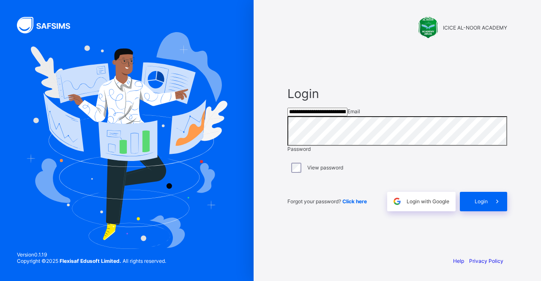
click at [347, 116] on input "**********" at bounding box center [317, 112] width 60 height 8
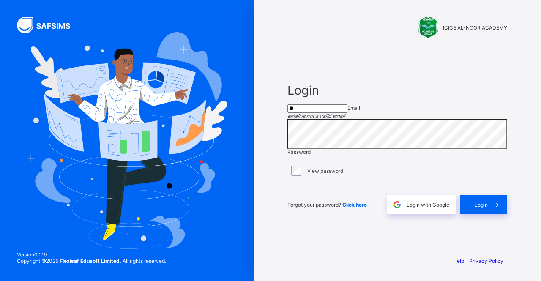
type input "*"
type input "**********"
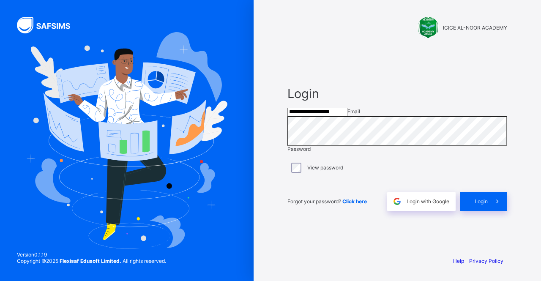
click at [491, 211] on span at bounding box center [497, 201] width 19 height 19
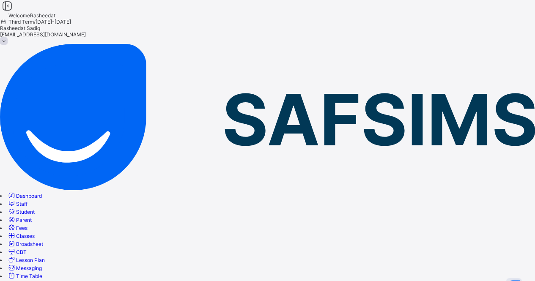
click at [43, 241] on span "Broadsheet" at bounding box center [29, 244] width 27 height 6
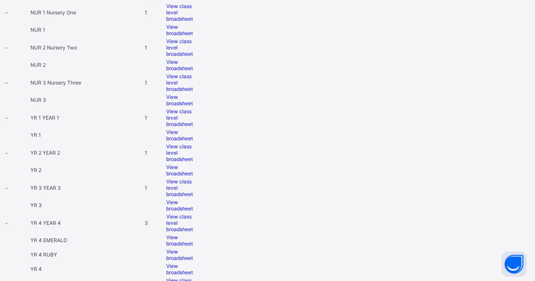
scroll to position [327, 0]
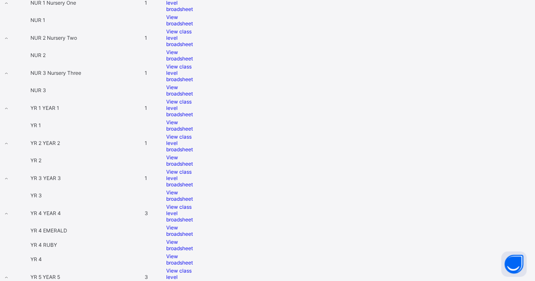
click at [193, 268] on span "View class level broadsheet" at bounding box center [179, 277] width 27 height 19
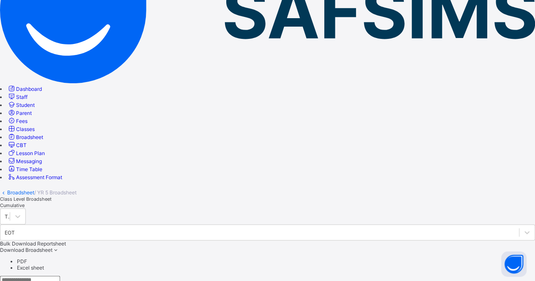
scroll to position [112, 0]
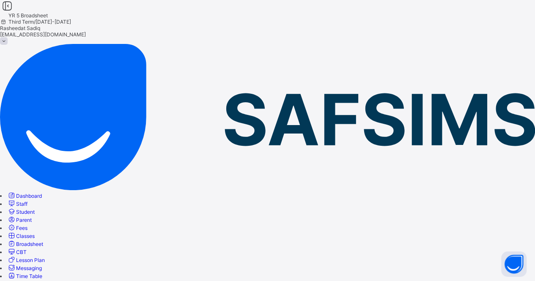
scroll to position [0, 0]
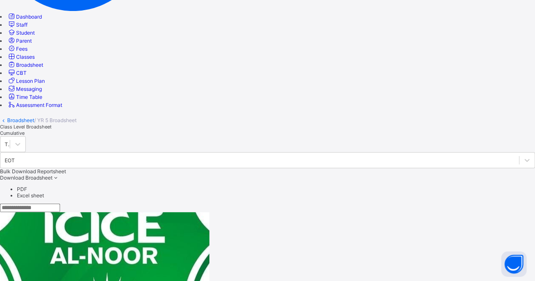
scroll to position [188, 0]
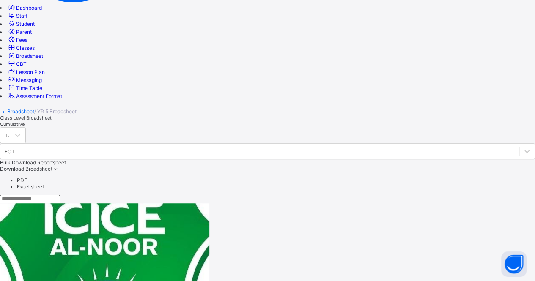
click at [43, 59] on span "Broadsheet" at bounding box center [29, 56] width 27 height 6
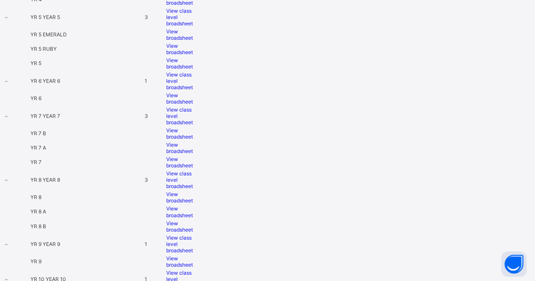
scroll to position [585, 0]
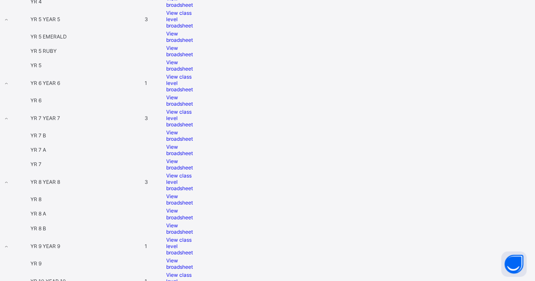
click at [193, 74] on span "View class level broadsheet" at bounding box center [179, 83] width 27 height 19
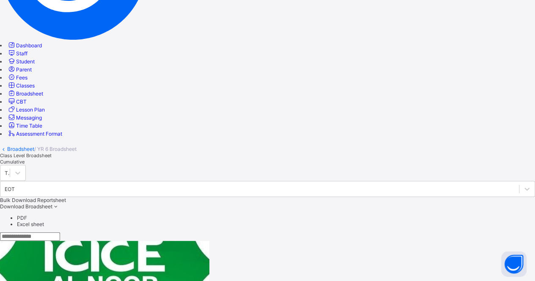
scroll to position [167, 0]
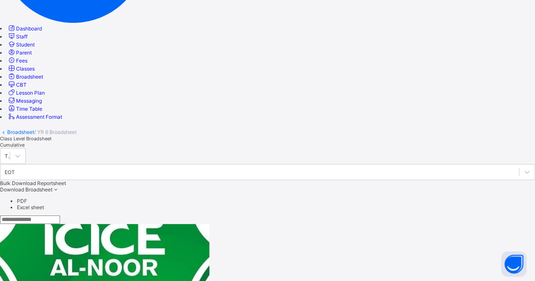
click at [43, 80] on span "Broadsheet" at bounding box center [29, 77] width 27 height 6
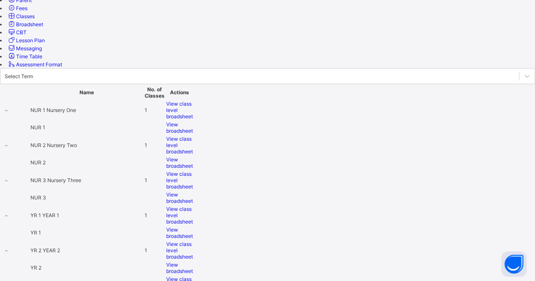
scroll to position [222, 0]
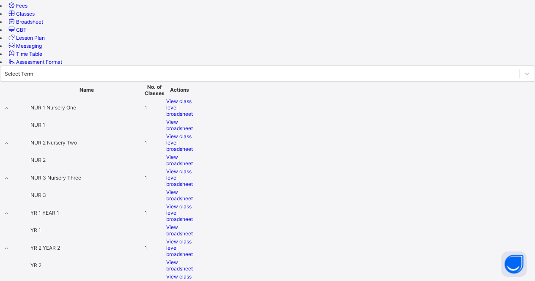
click at [193, 238] on span "View class level broadsheet" at bounding box center [179, 247] width 27 height 19
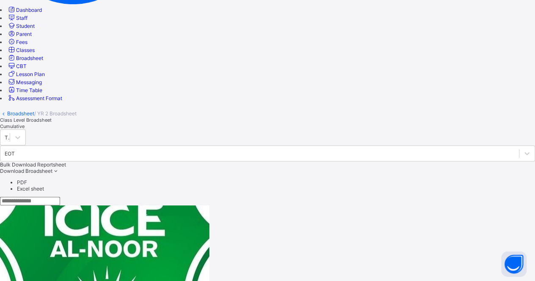
scroll to position [188, 0]
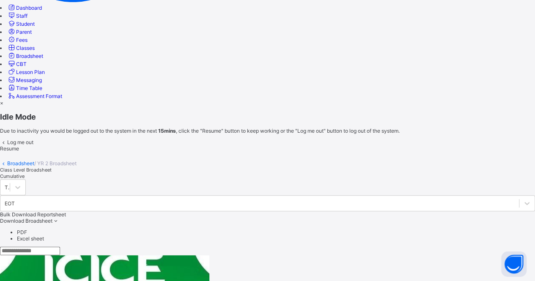
scroll to position [257, 0]
click at [19, 152] on span "Resume" at bounding box center [9, 148] width 19 height 6
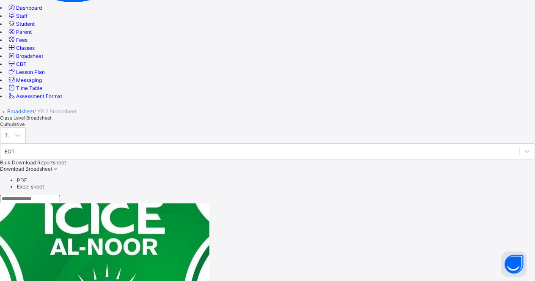
click at [35, 51] on span "Classes" at bounding box center [25, 48] width 19 height 6
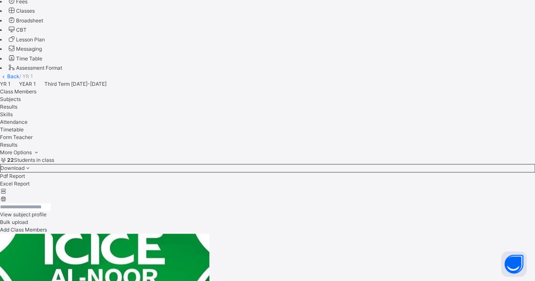
scroll to position [169, 0]
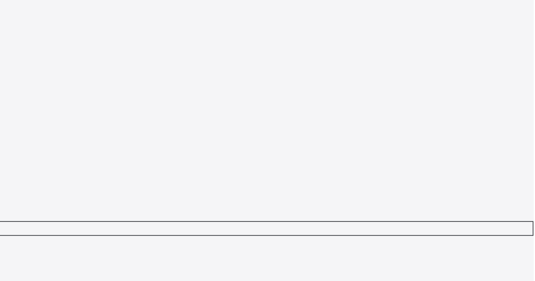
scroll to position [276, 0]
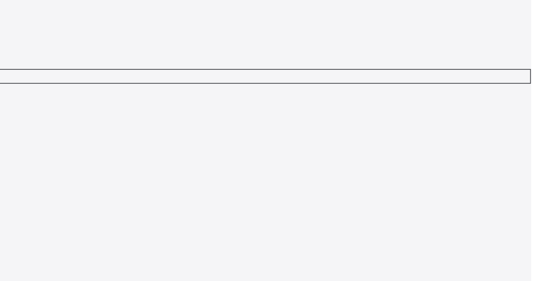
scroll to position [2, 0]
type textarea "**********"
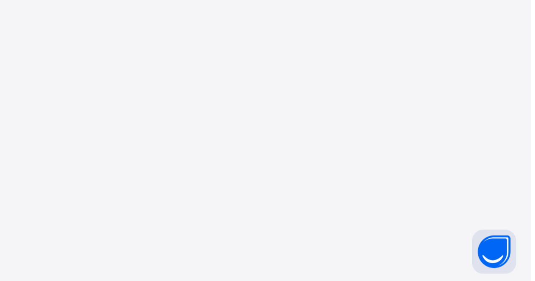
scroll to position [319, 20]
type textarea "**********"
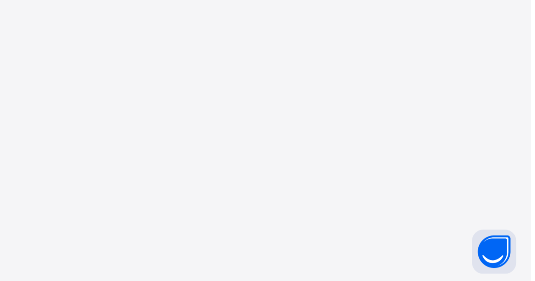
scroll to position [23, 0]
type textarea "**********"
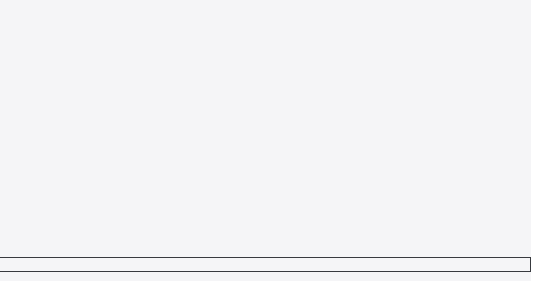
scroll to position [253, 20]
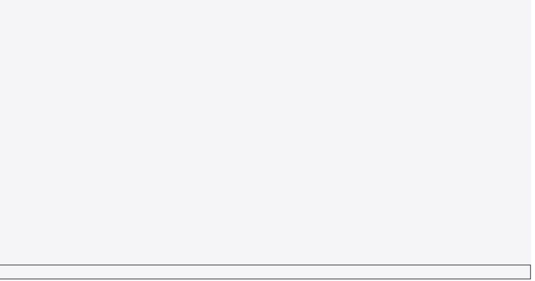
type textarea "**********"
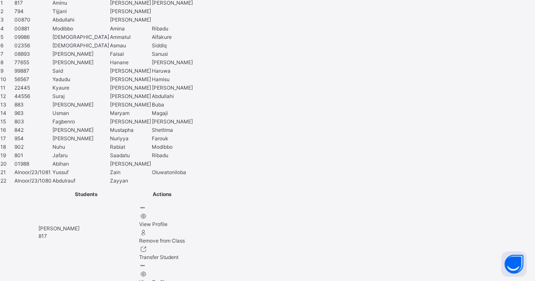
scroll to position [920, 6]
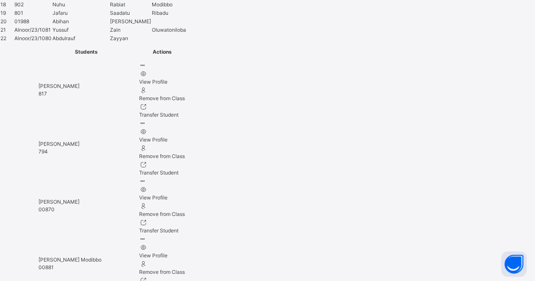
type textarea "**********"
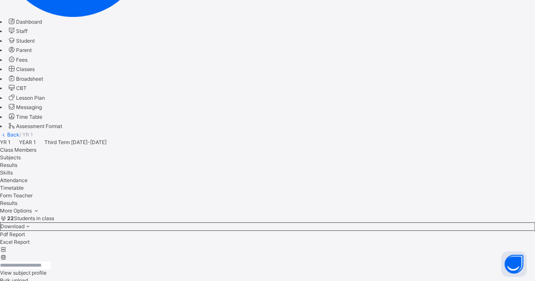
scroll to position [44, 0]
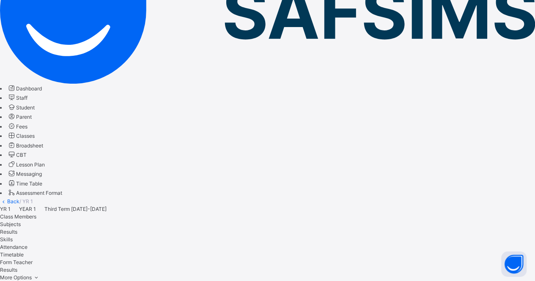
scroll to position [0, 0]
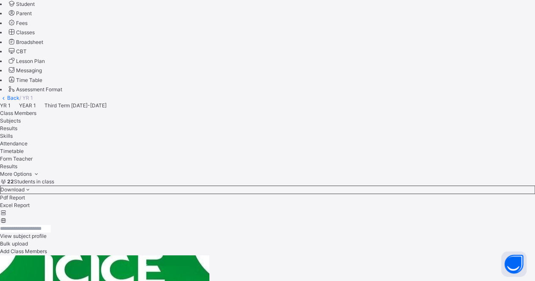
scroll to position [218, 6]
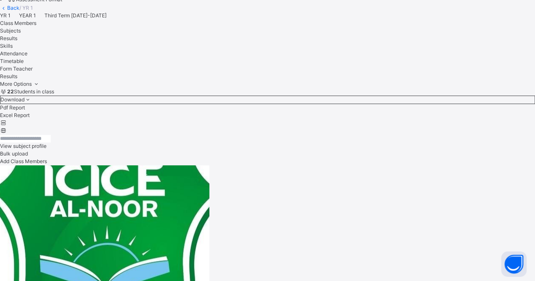
scroll to position [186, 0]
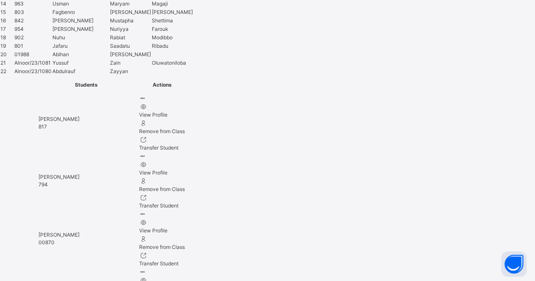
scroll to position [889, 6]
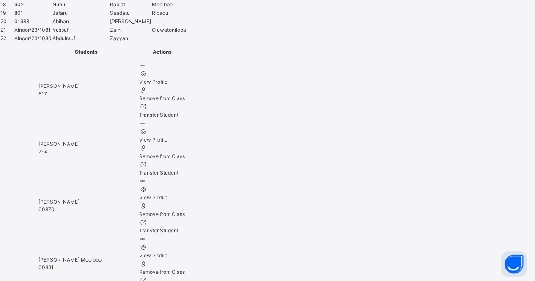
type textarea "**********"
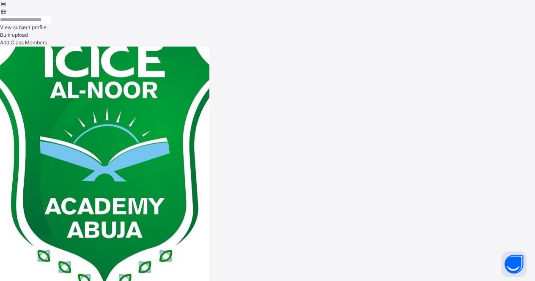
scroll to position [183, 6]
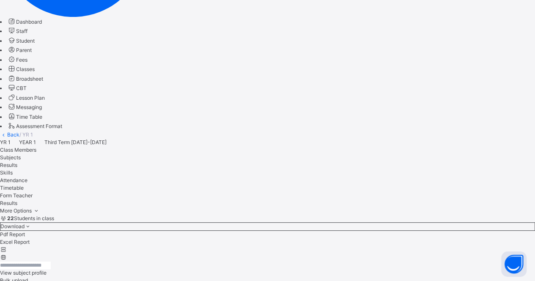
click at [43, 82] on span "Broadsheet" at bounding box center [29, 79] width 27 height 6
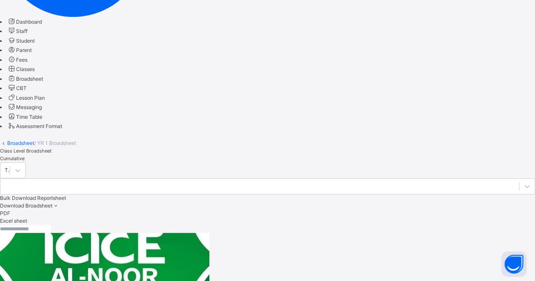
scroll to position [195, 0]
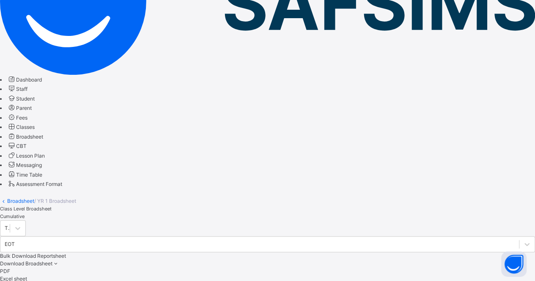
scroll to position [121, 0]
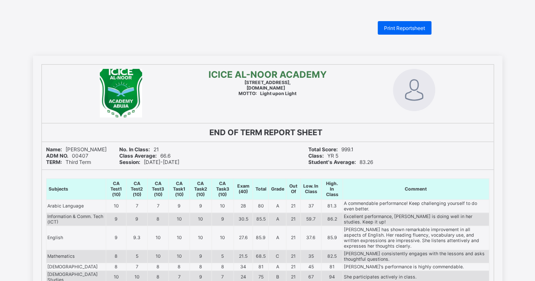
click at [419, 27] on span "Print Reportsheet" at bounding box center [404, 28] width 41 height 6
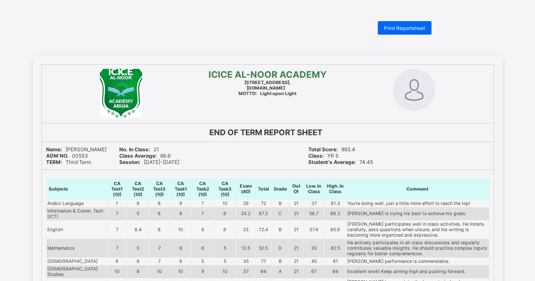
click at [416, 28] on span "Print Reportsheet" at bounding box center [404, 28] width 41 height 6
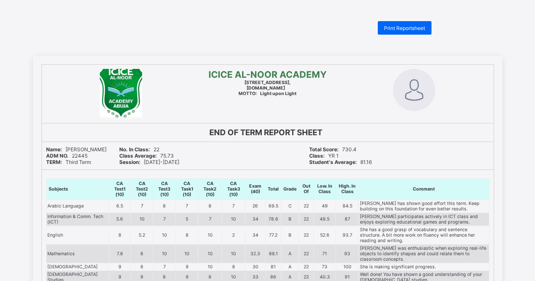
click at [413, 27] on span "Print Reportsheet" at bounding box center [404, 28] width 41 height 6
